Goal: Task Accomplishment & Management: Manage account settings

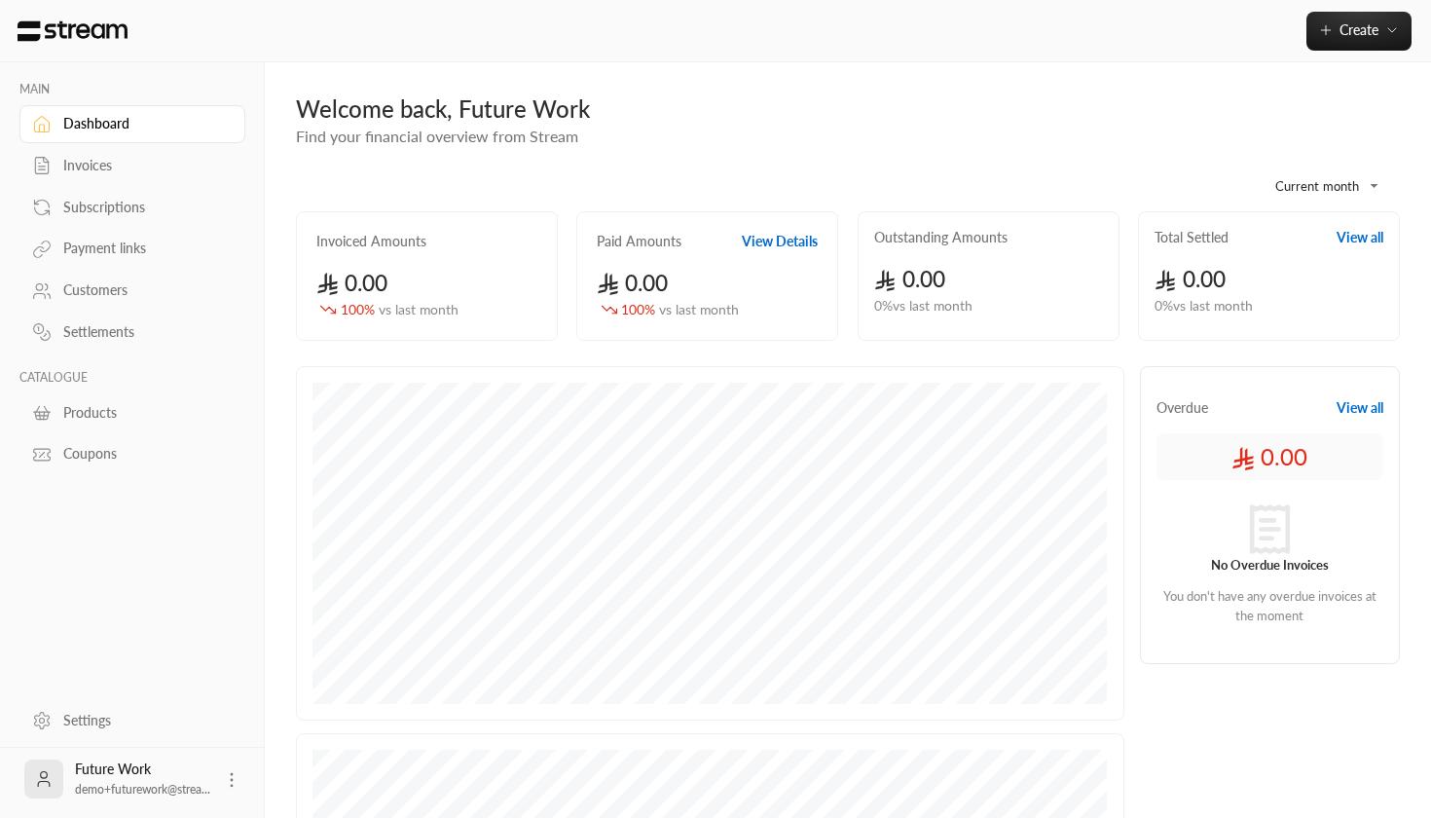
click at [85, 708] on link "Settings" at bounding box center [132, 720] width 226 height 38
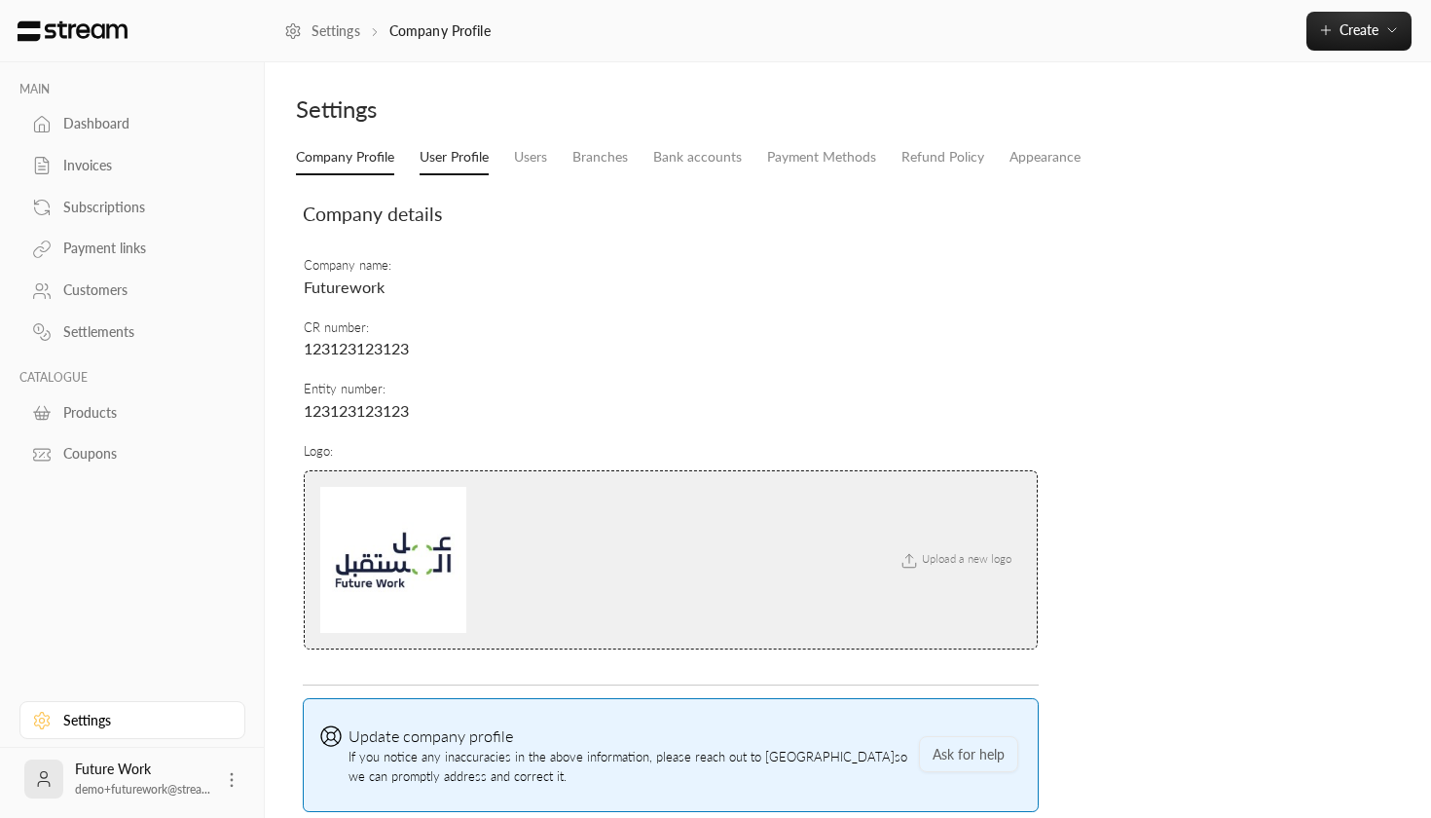
click at [434, 156] on link "User Profile" at bounding box center [454, 157] width 69 height 35
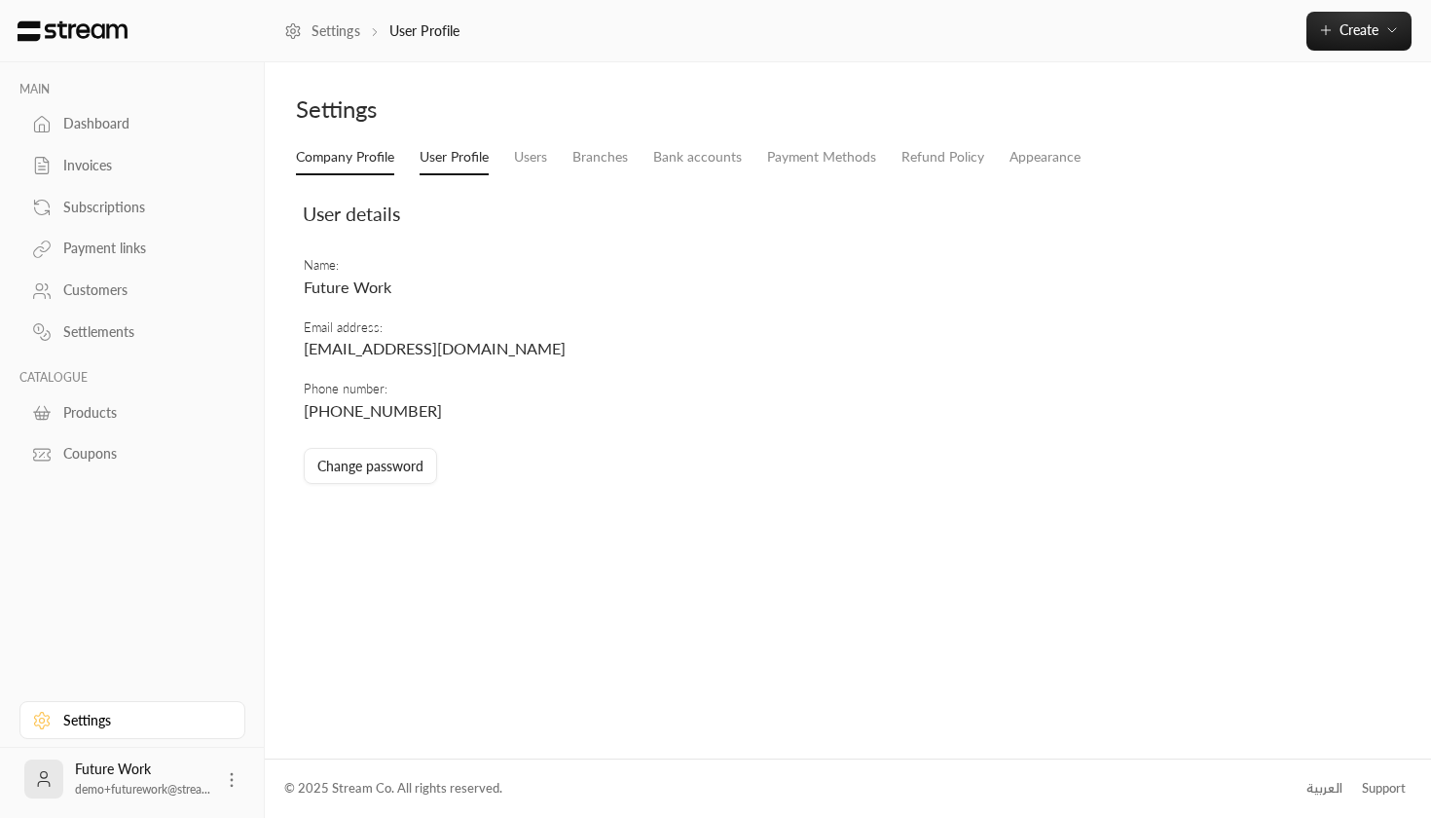
click at [370, 151] on link "Company Profile" at bounding box center [345, 157] width 98 height 35
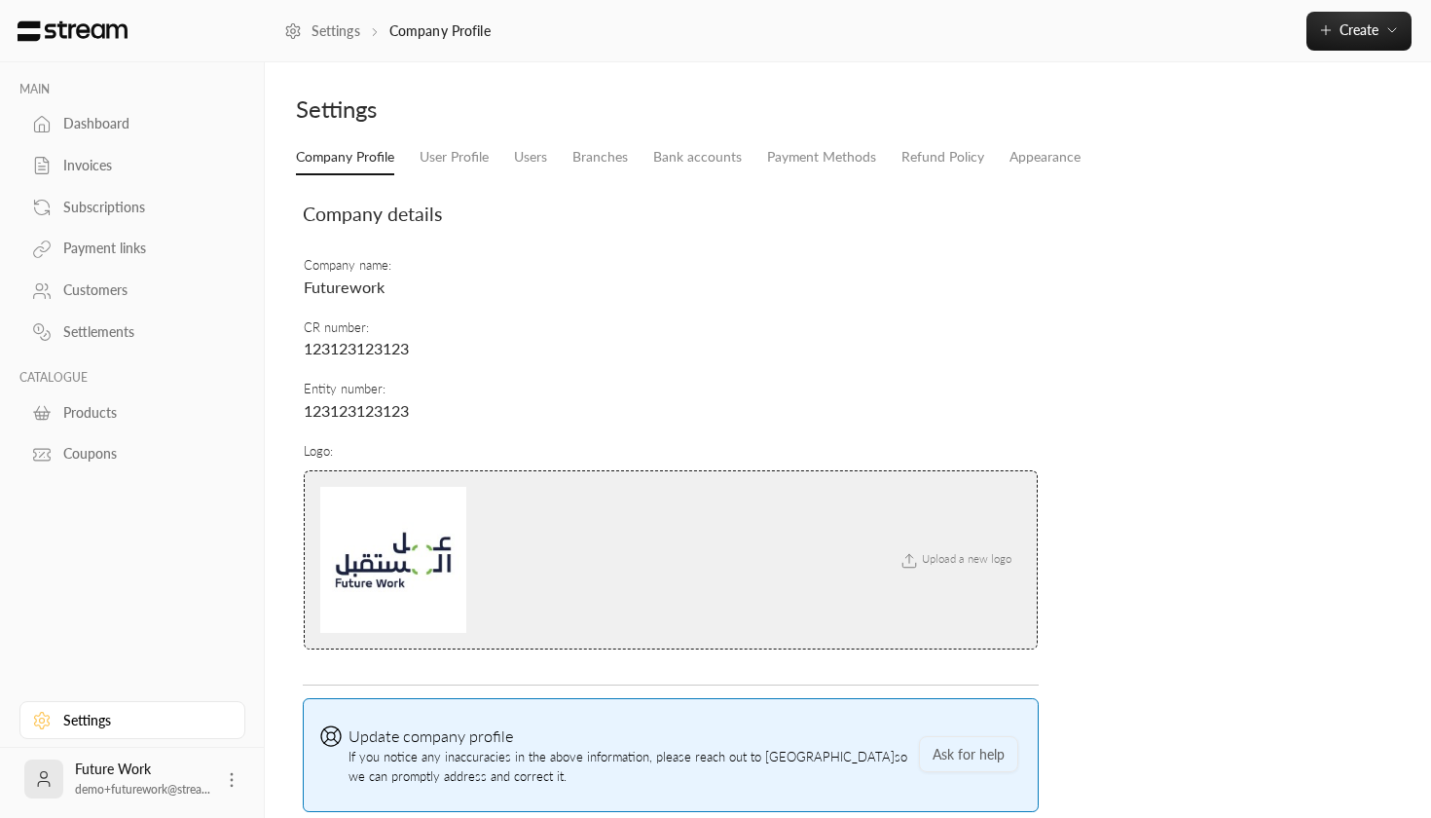
click at [1127, 167] on ul "Company Profile User Profile Users Branches Bank accounts Payment Methods Refun…" at bounding box center [848, 157] width 1104 height 34
click at [1062, 160] on link "Appearance" at bounding box center [1044, 157] width 71 height 35
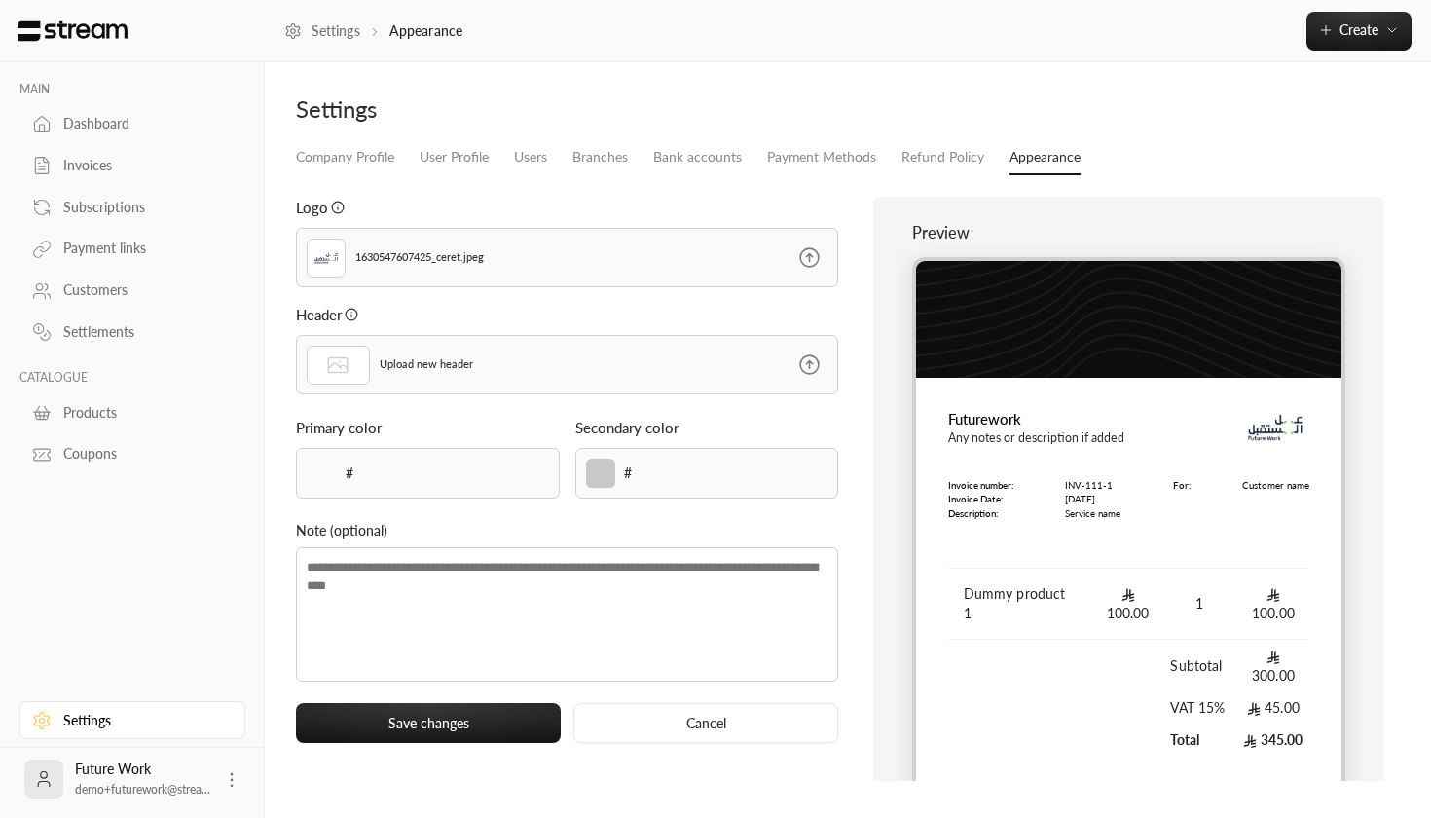
type input "******"
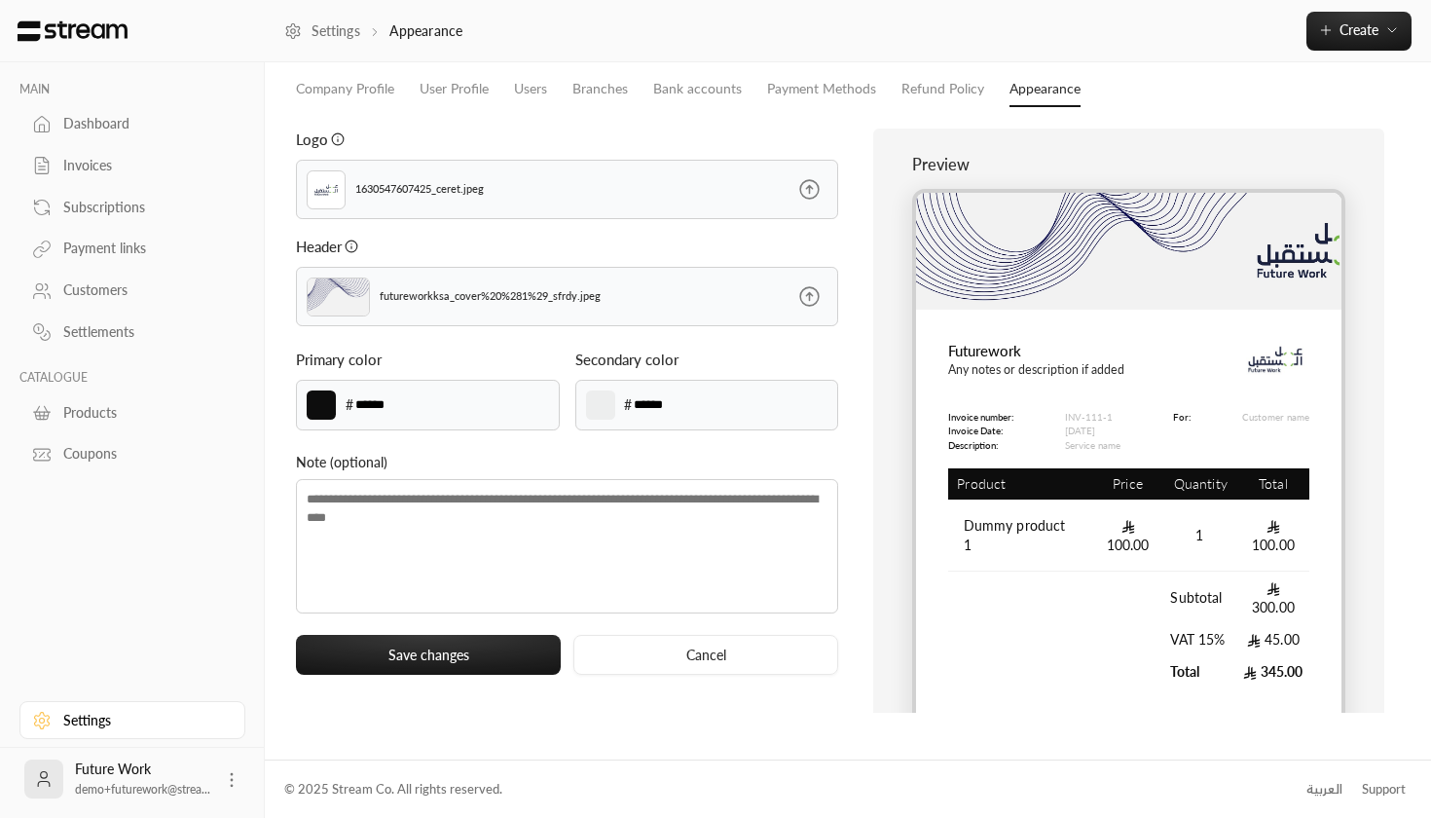
scroll to position [67, 0]
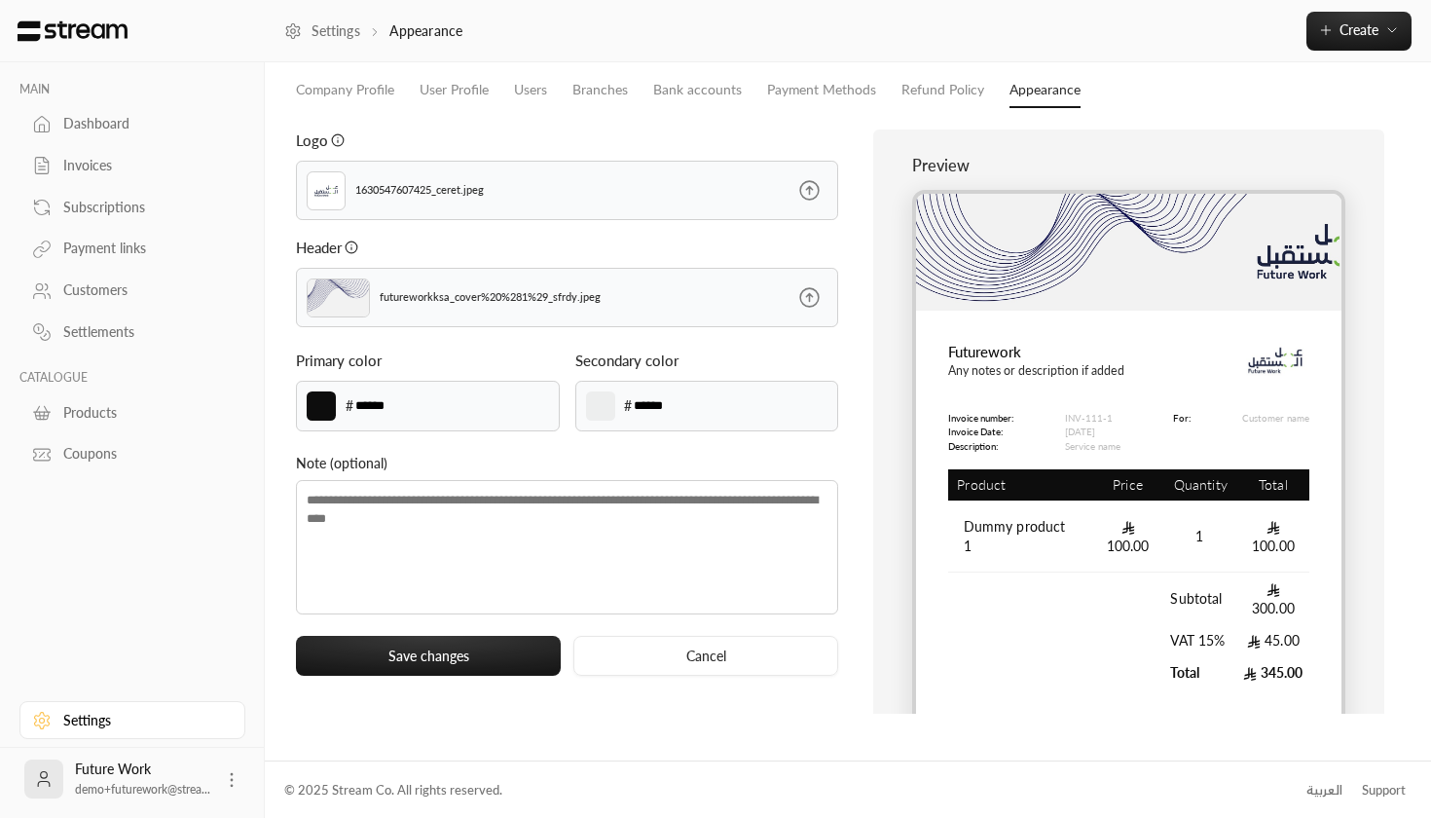
click at [104, 118] on div "Dashboard" at bounding box center [142, 123] width 158 height 19
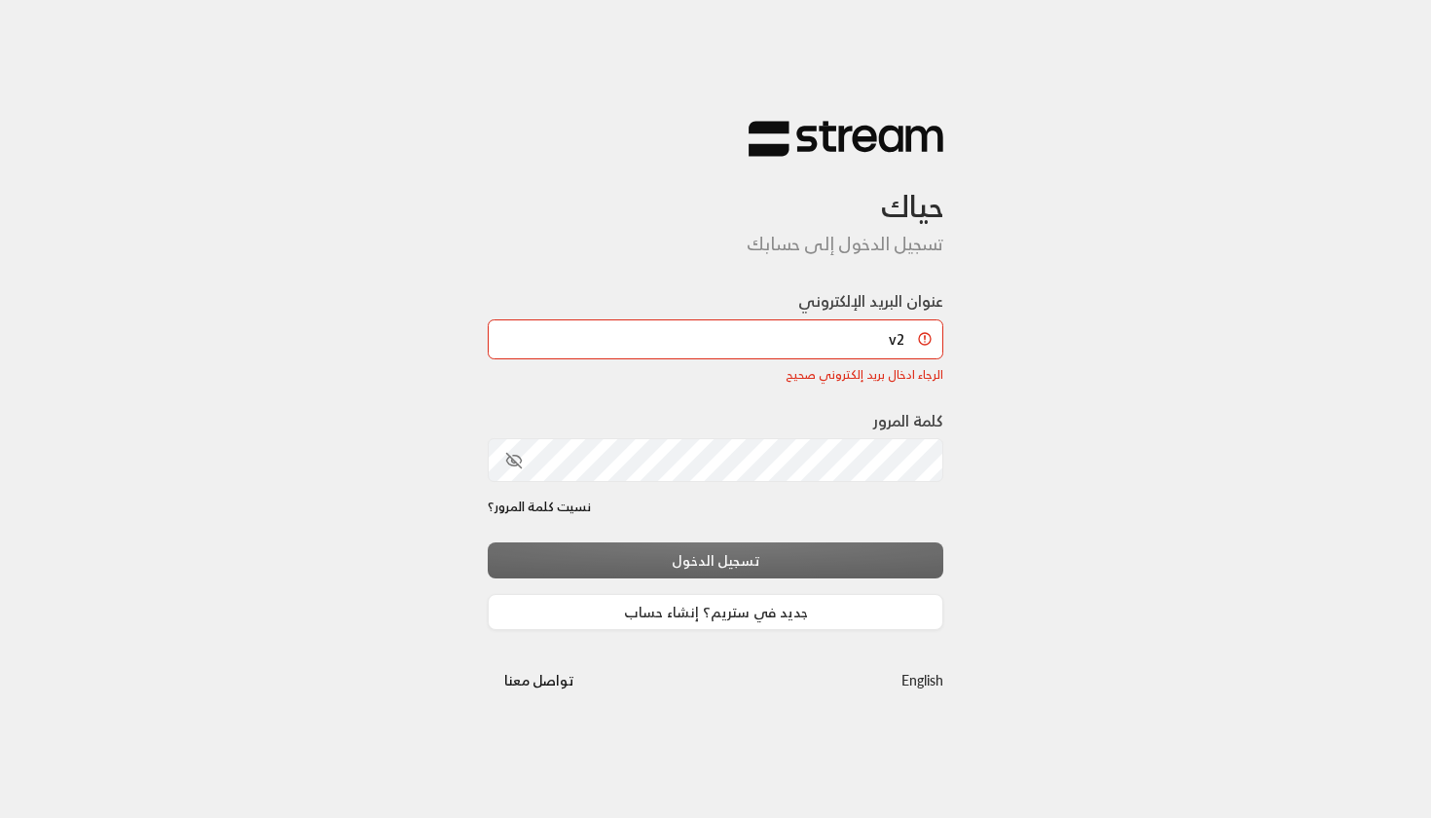
type input "v"
type input "[EMAIL_ADDRESS][DOMAIN_NAME]"
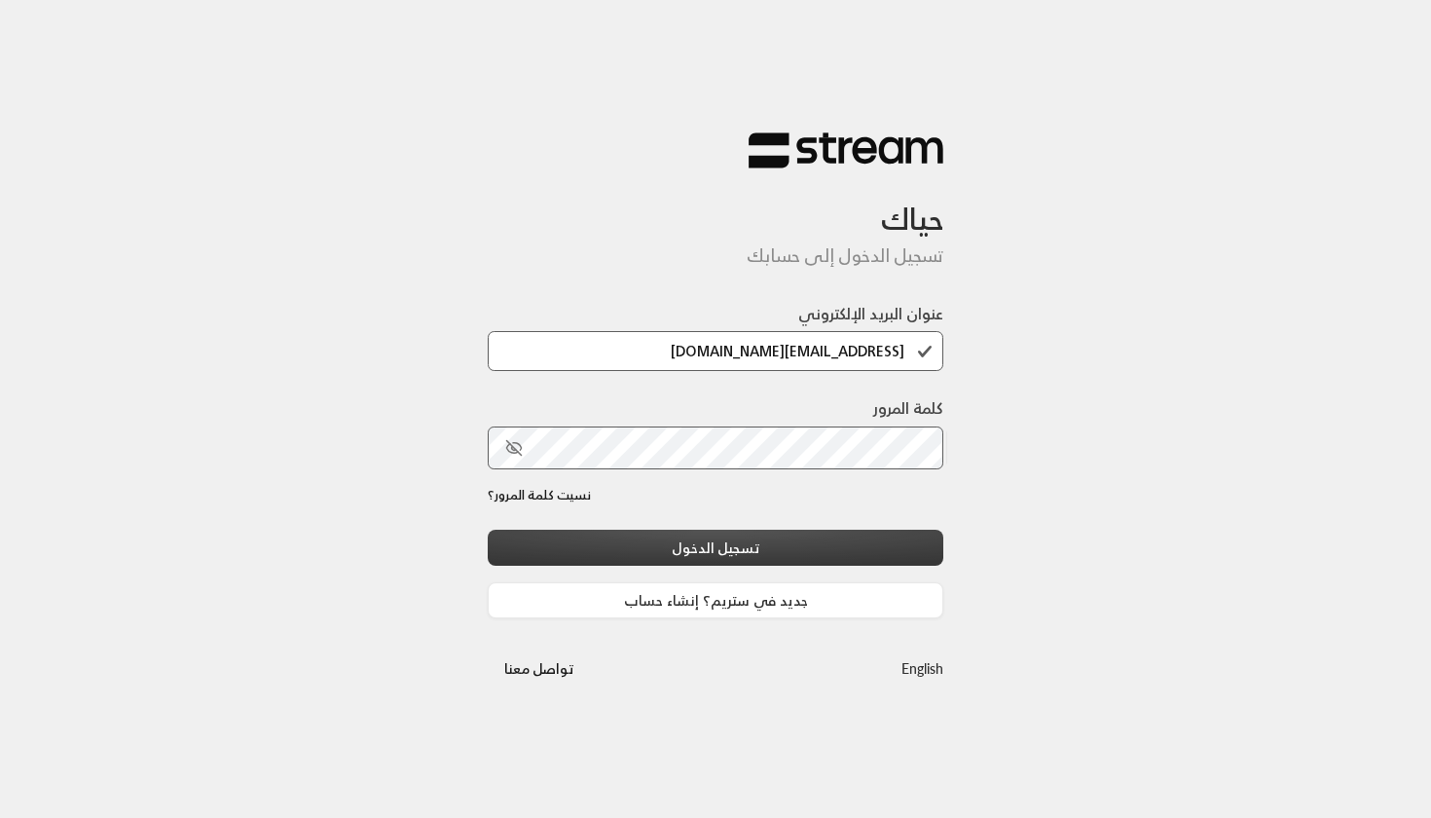
click at [615, 559] on button "تسجيل الدخول" at bounding box center [716, 548] width 456 height 36
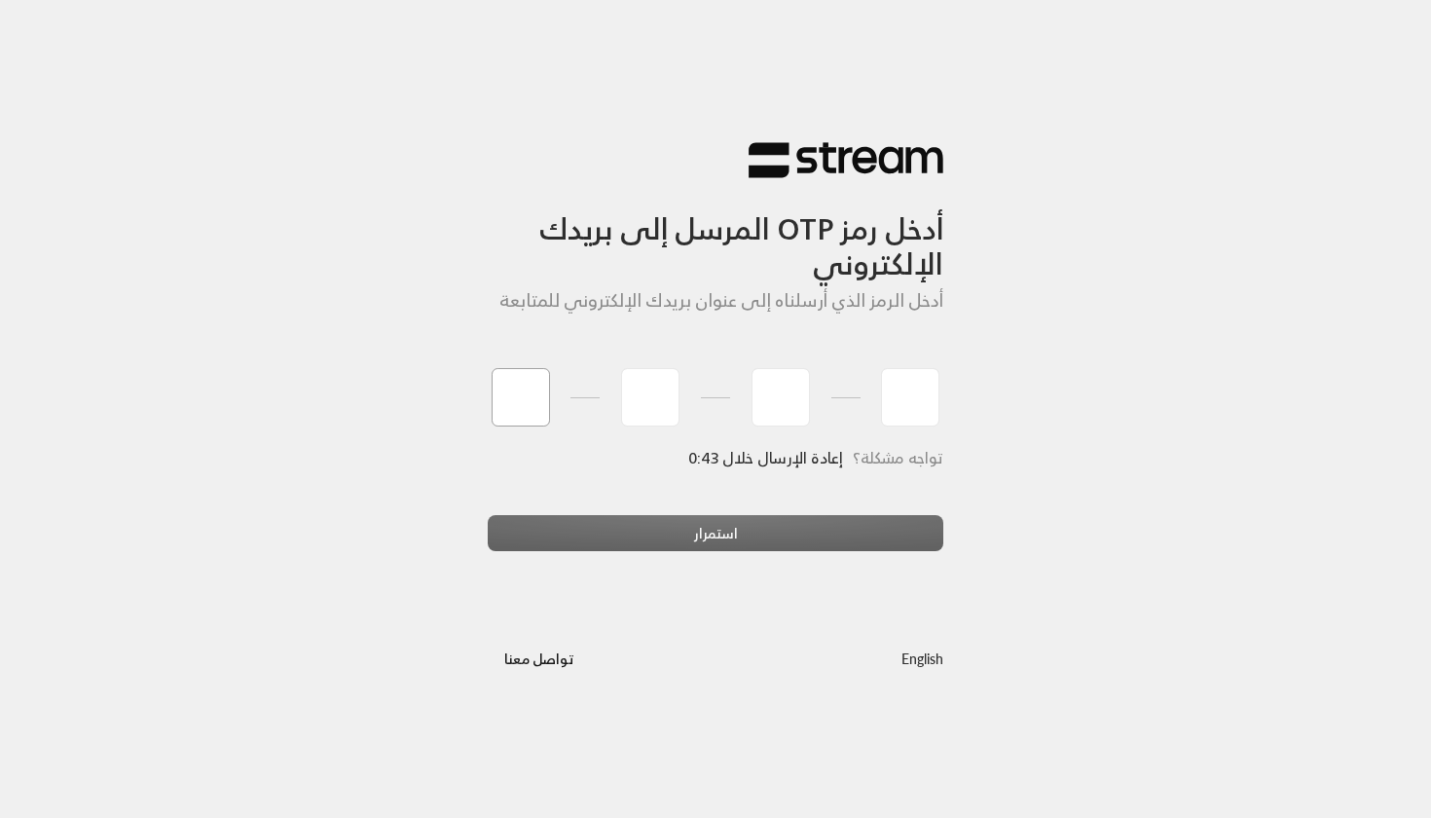
type input "6"
type input "2"
type input "9"
type input "1"
